Goal: Find specific page/section: Find specific page/section

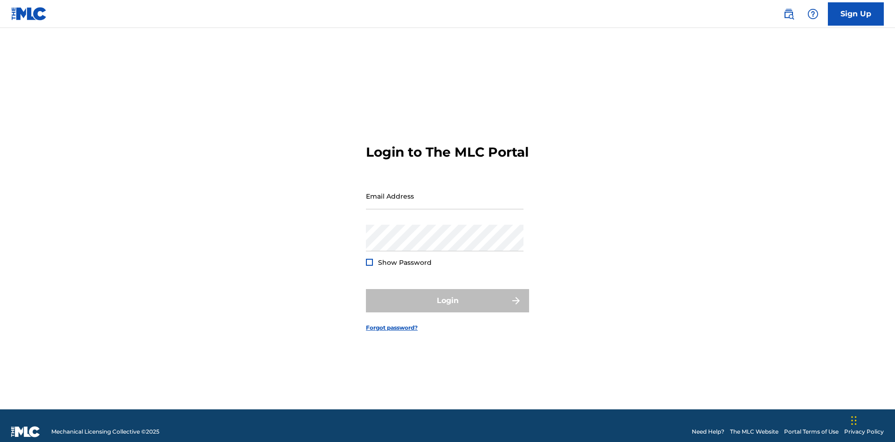
scroll to position [12, 0]
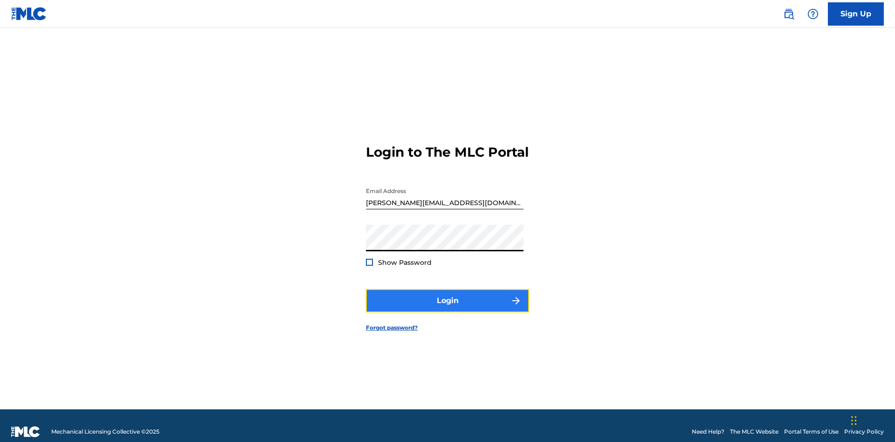
click at [447, 296] on button "Login" at bounding box center [447, 300] width 163 height 23
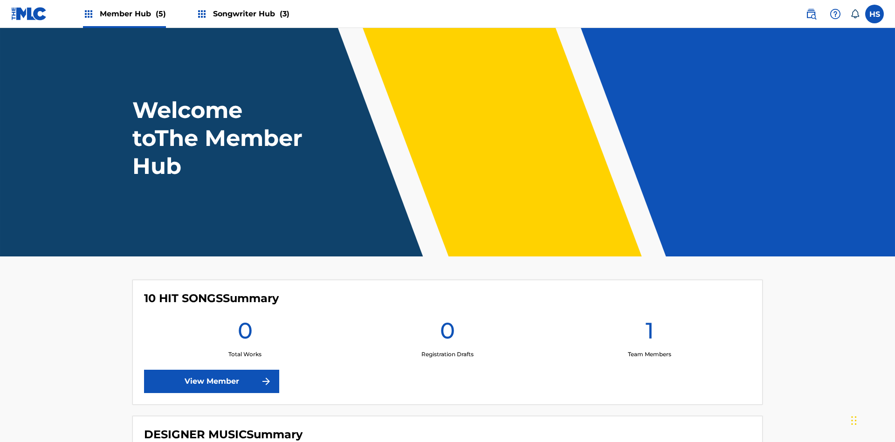
click at [132, 14] on span "Member Hub (5)" at bounding box center [133, 13] width 66 height 11
